Goal: Information Seeking & Learning: Learn about a topic

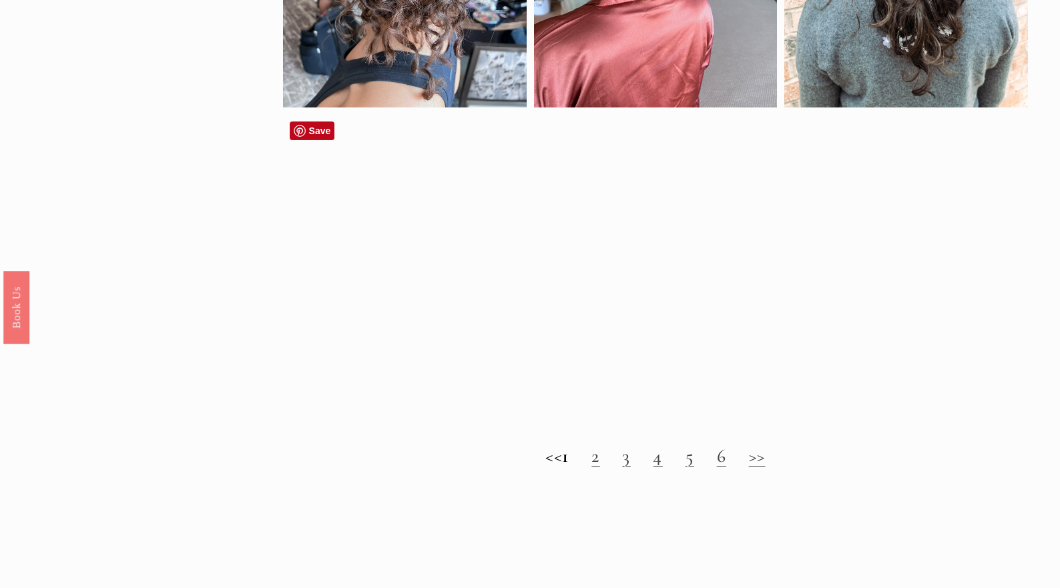
scroll to position [1004, 0]
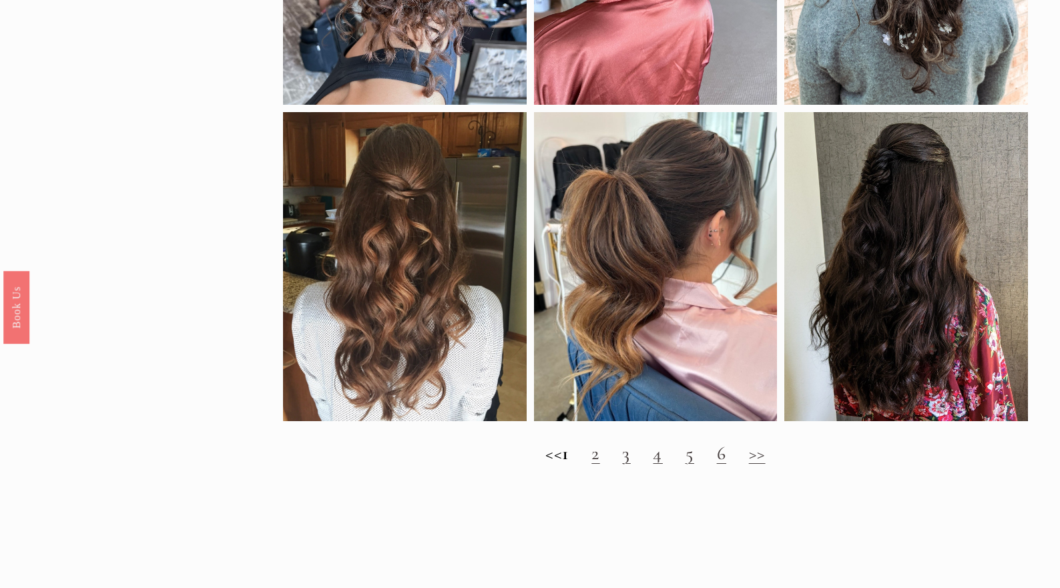
click at [599, 458] on link "2" at bounding box center [595, 453] width 8 height 23
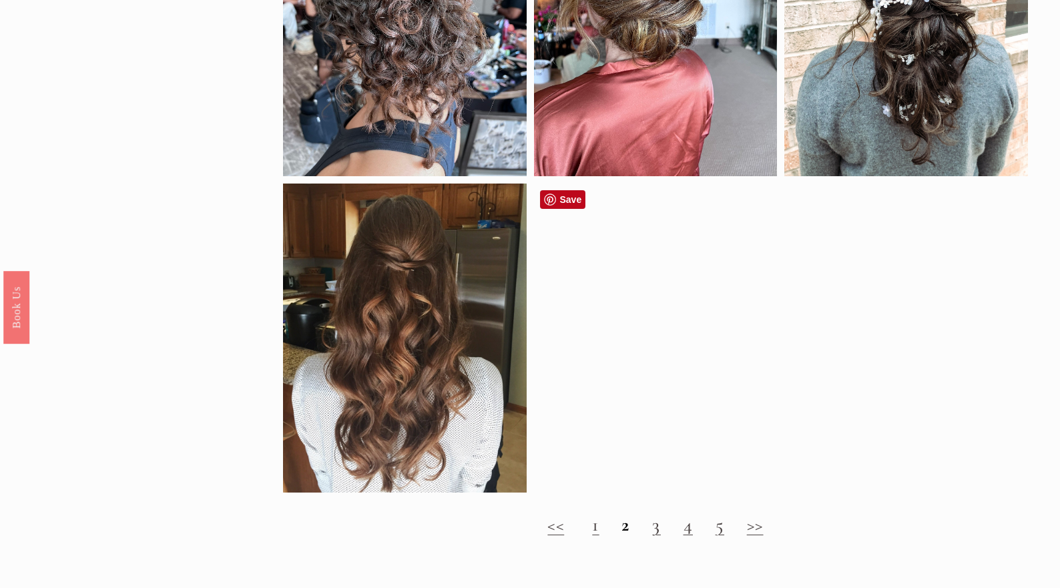
scroll to position [938, 0]
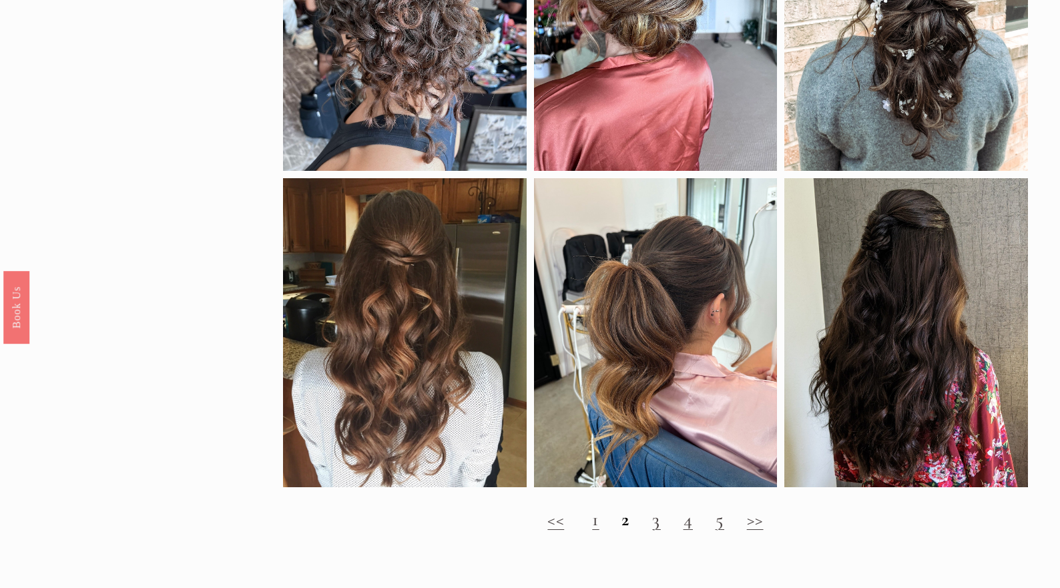
click at [658, 526] on link "3" at bounding box center [656, 519] width 8 height 23
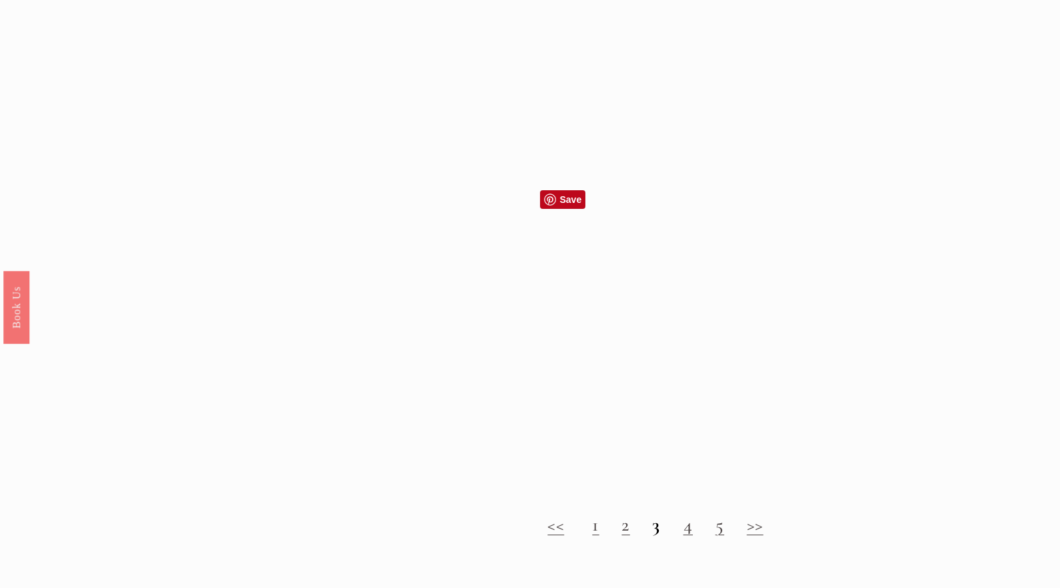
scroll to position [1194, 0]
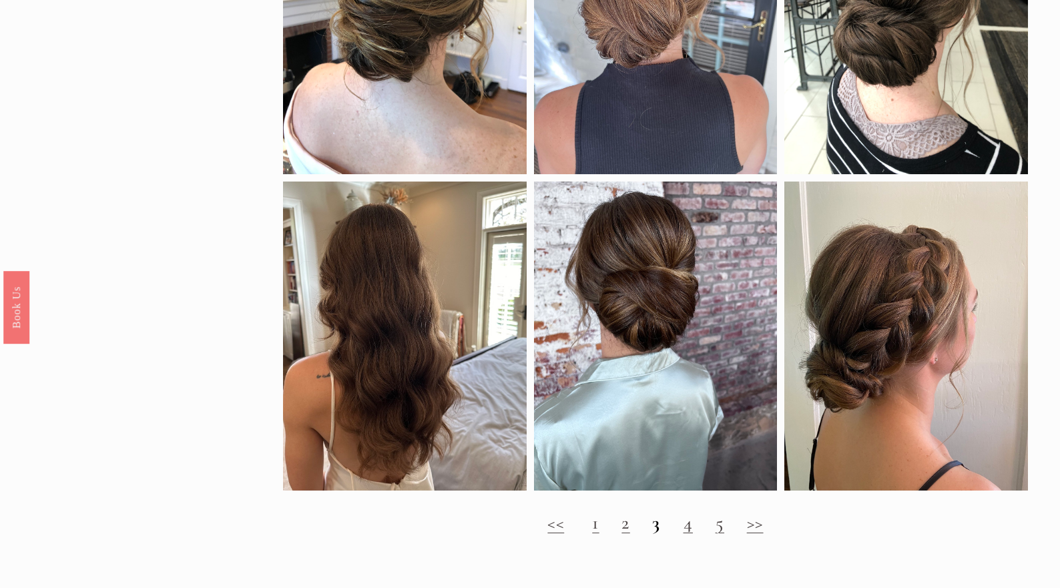
click at [690, 527] on link "4" at bounding box center [687, 522] width 9 height 23
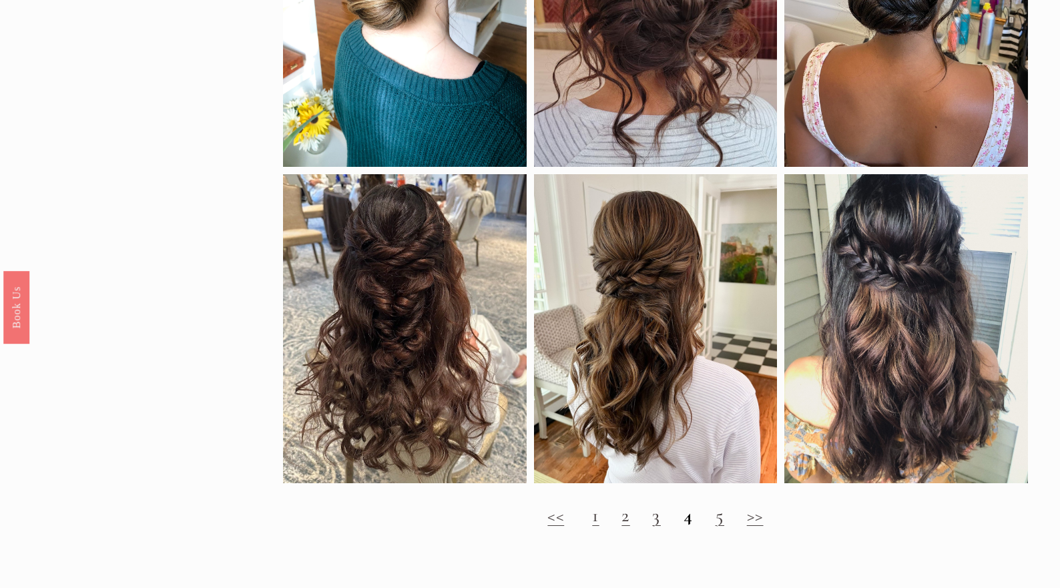
scroll to position [972, 0]
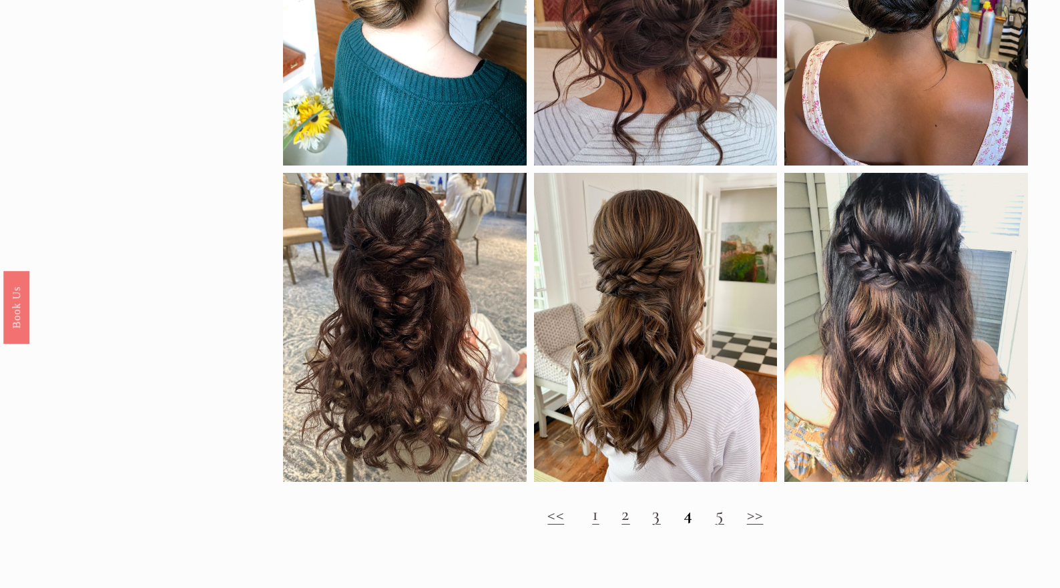
click at [719, 515] on link "5" at bounding box center [719, 513] width 9 height 23
